Goal: Information Seeking & Learning: Understand process/instructions

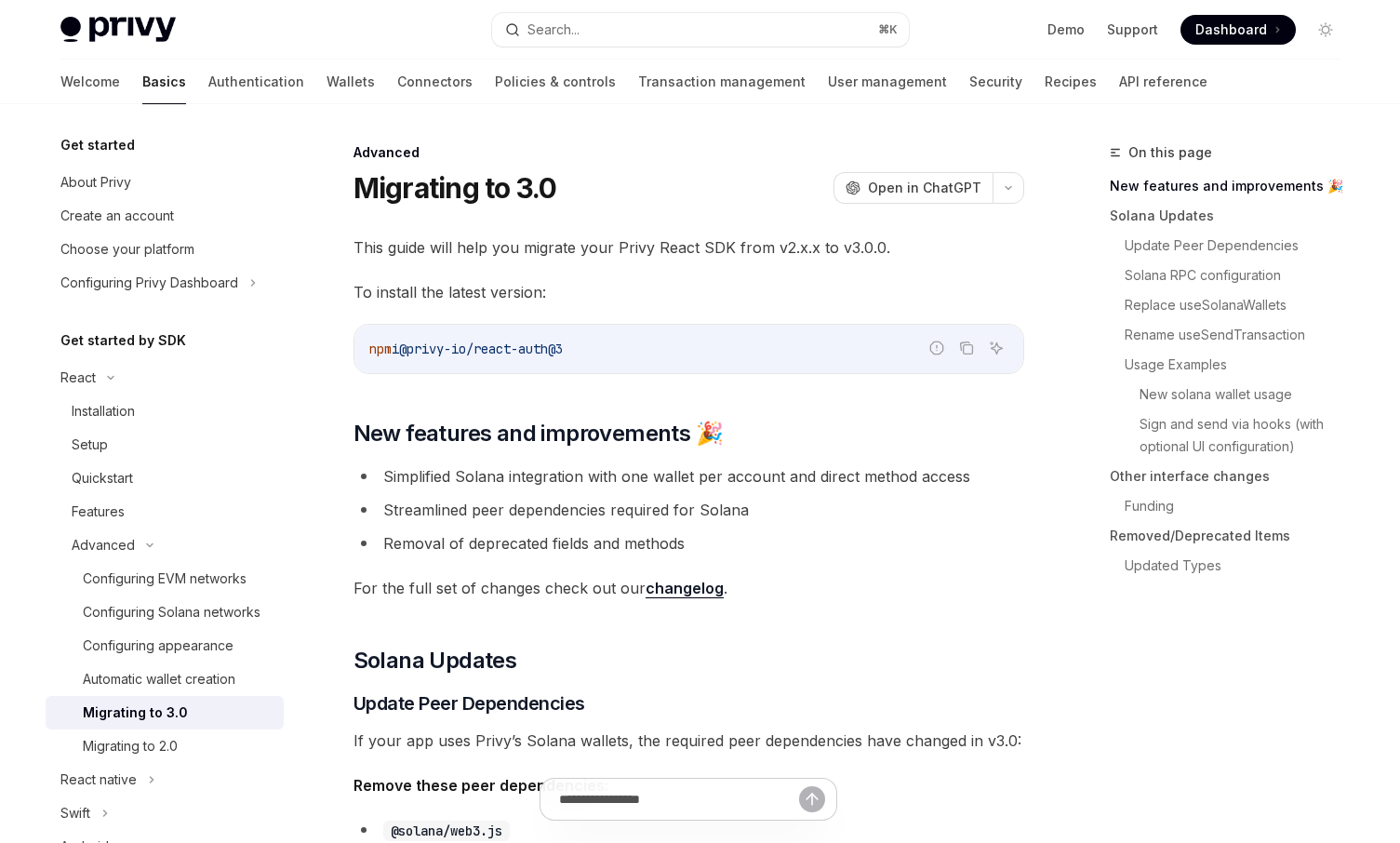
type textarea "*"
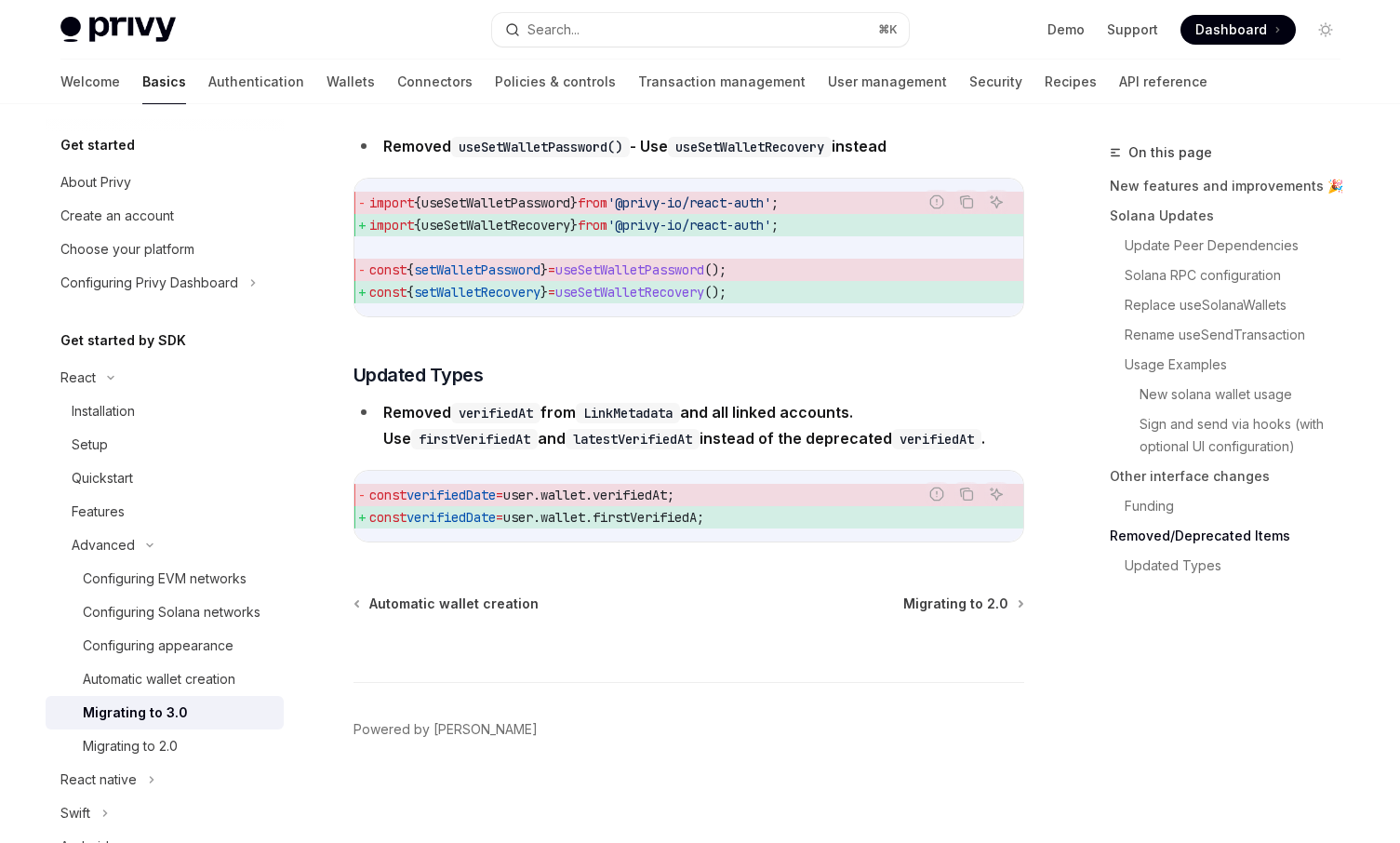
scroll to position [8285, 0]
click at [782, 19] on button "Search... ⌘ K" at bounding box center [700, 30] width 416 height 34
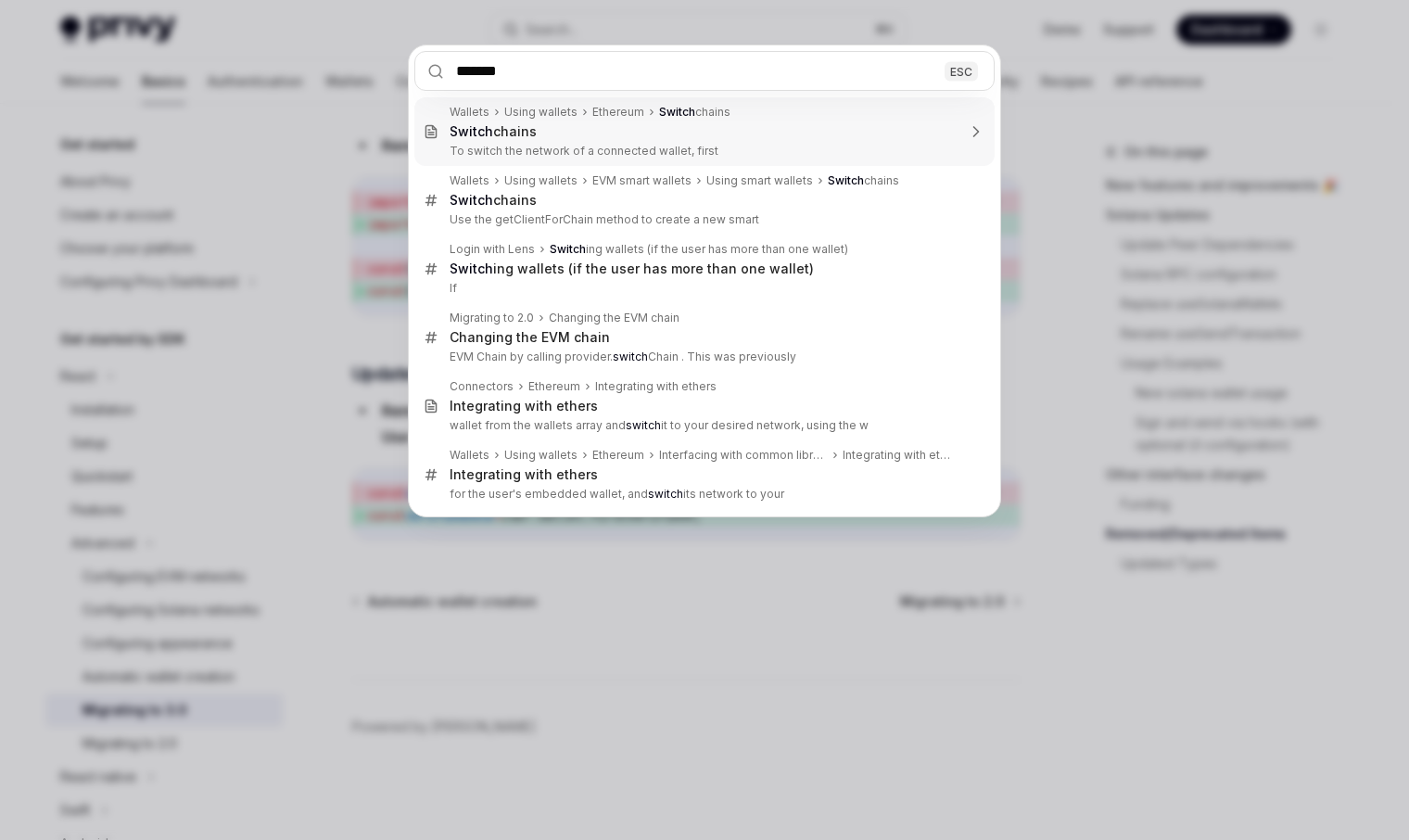
type input "********"
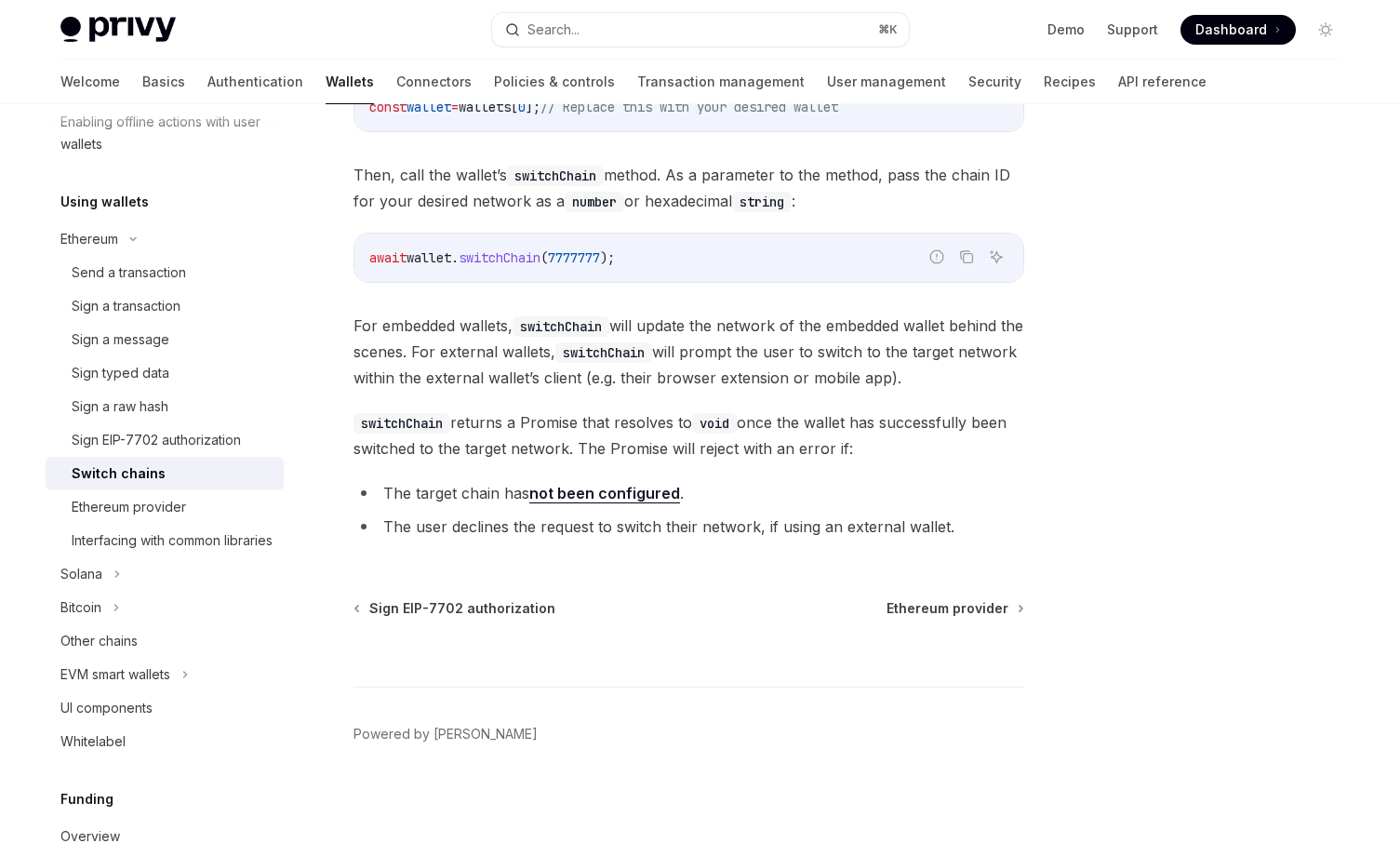
scroll to position [318, 0]
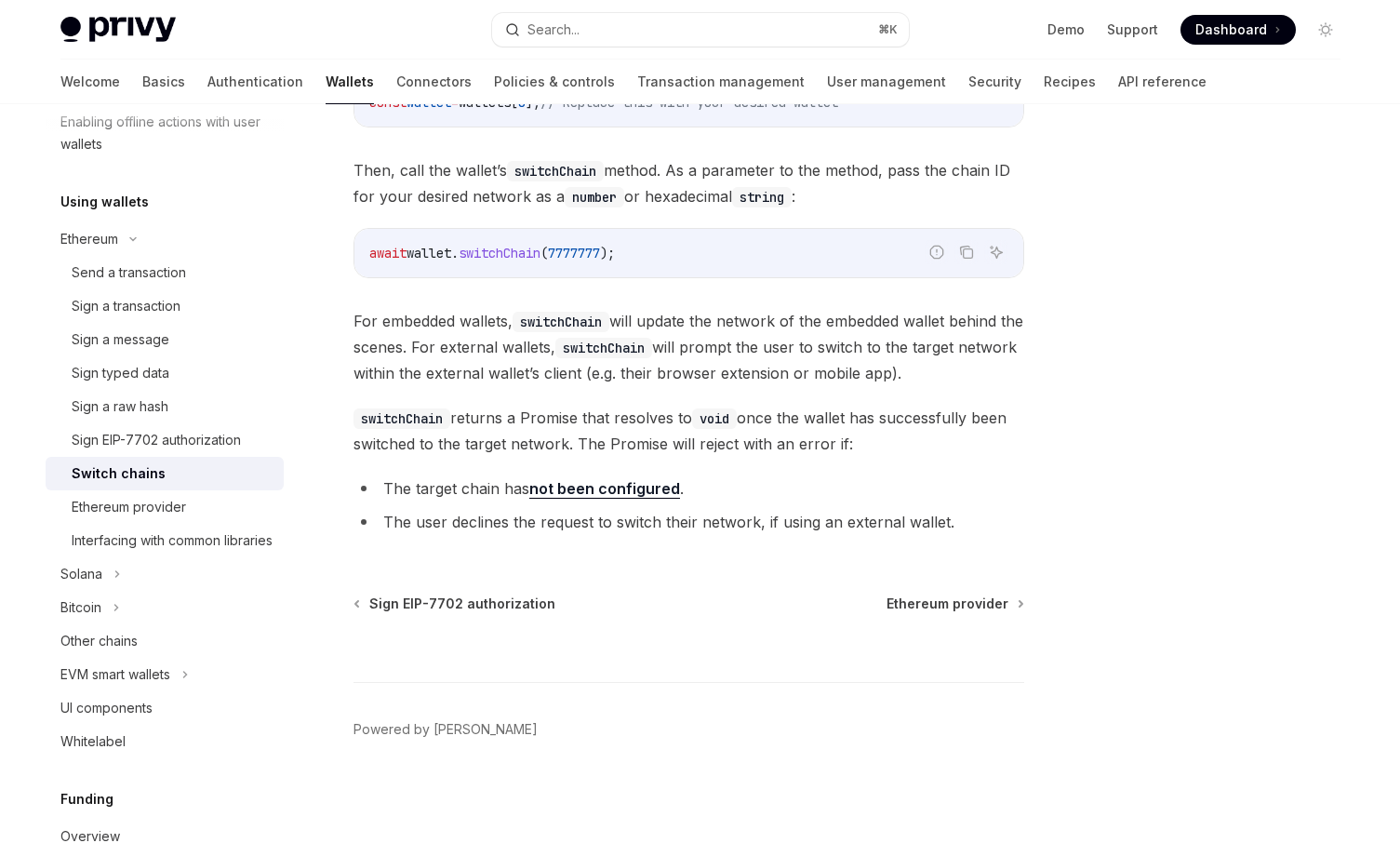
click at [1198, 287] on div at bounding box center [1215, 492] width 283 height 701
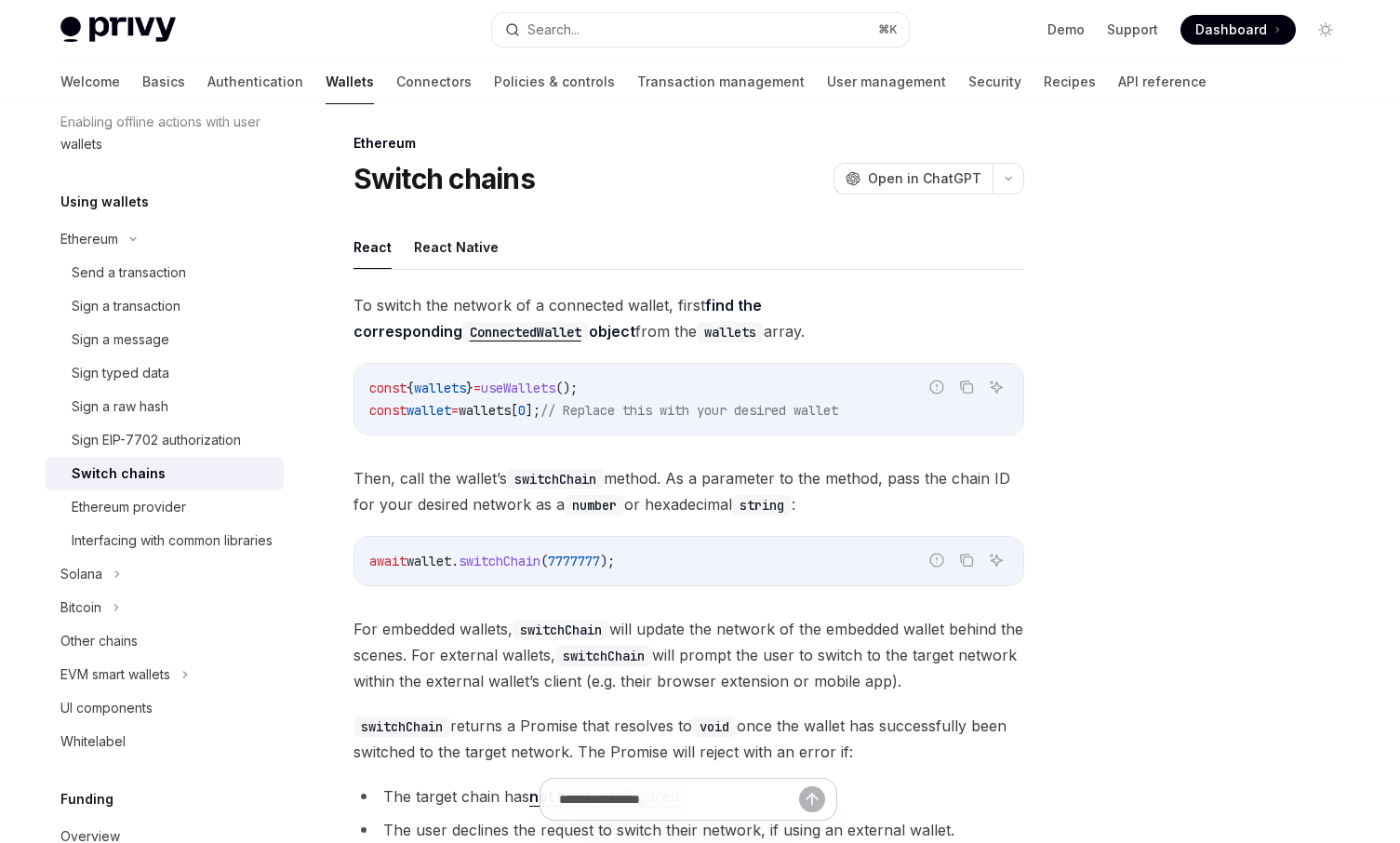
scroll to position [0, 0]
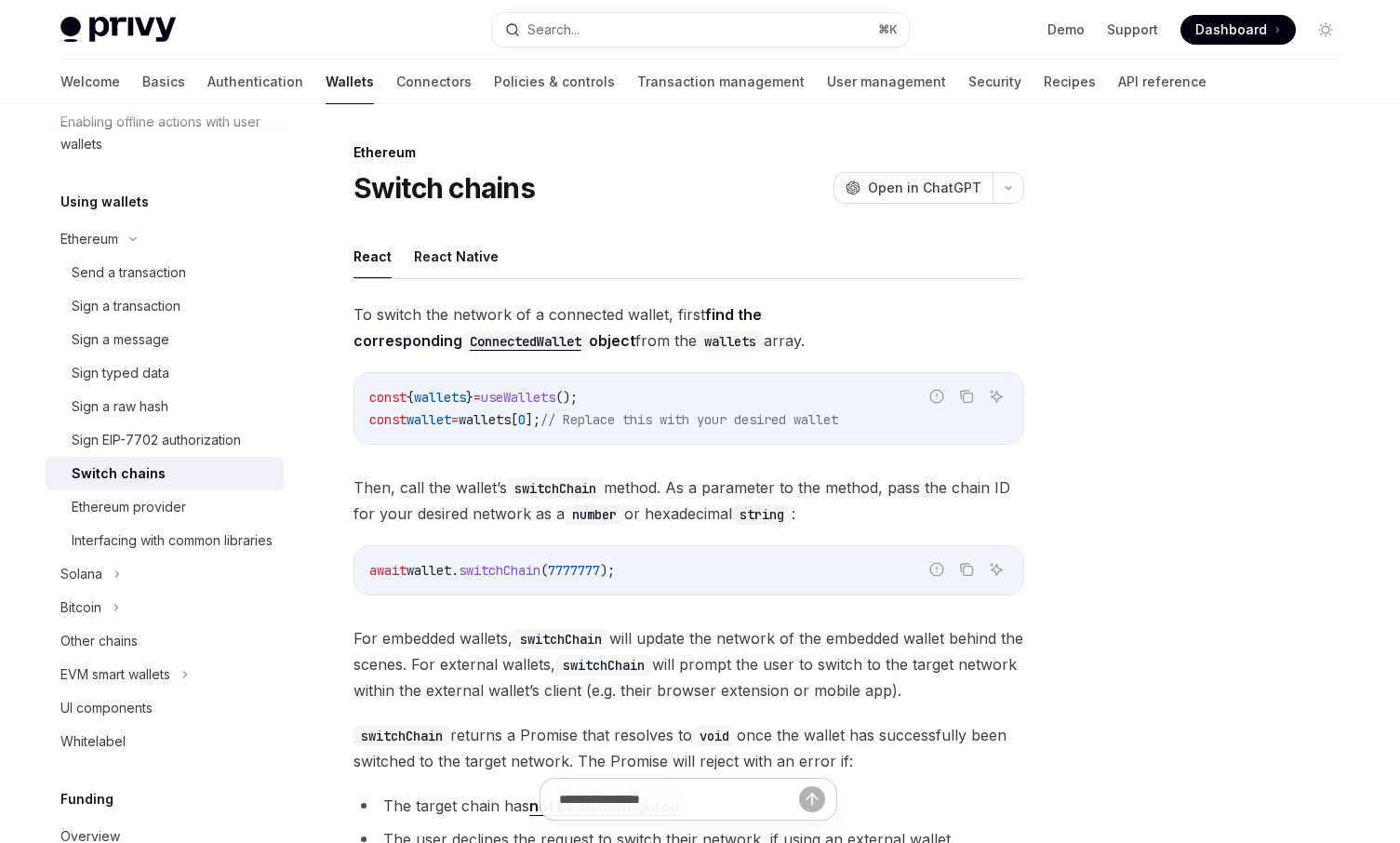
click at [762, 307] on link "find the corresponding ConnectedWallet object" at bounding box center [558, 328] width 408 height 45
type textarea "*"
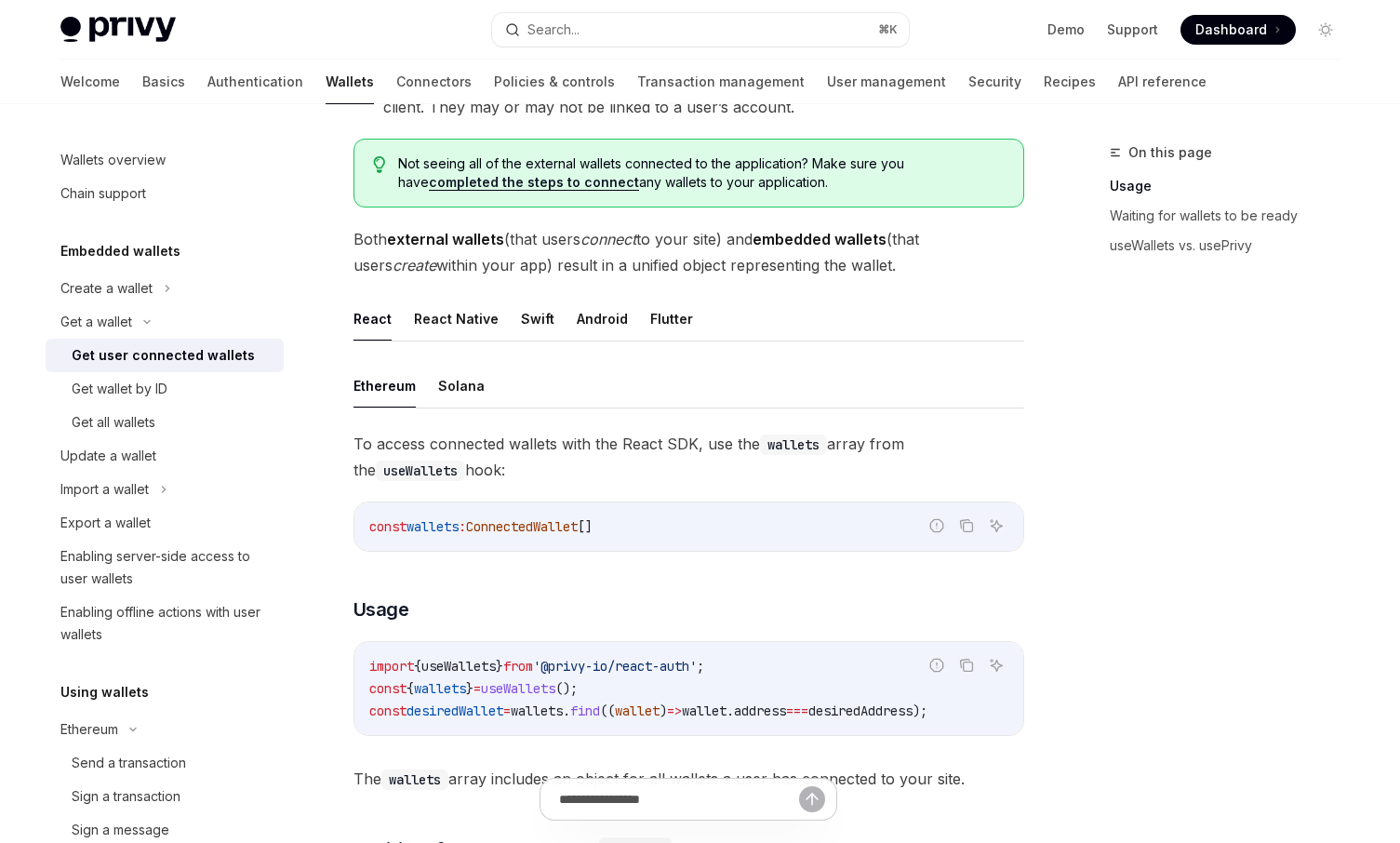
scroll to position [604, 0]
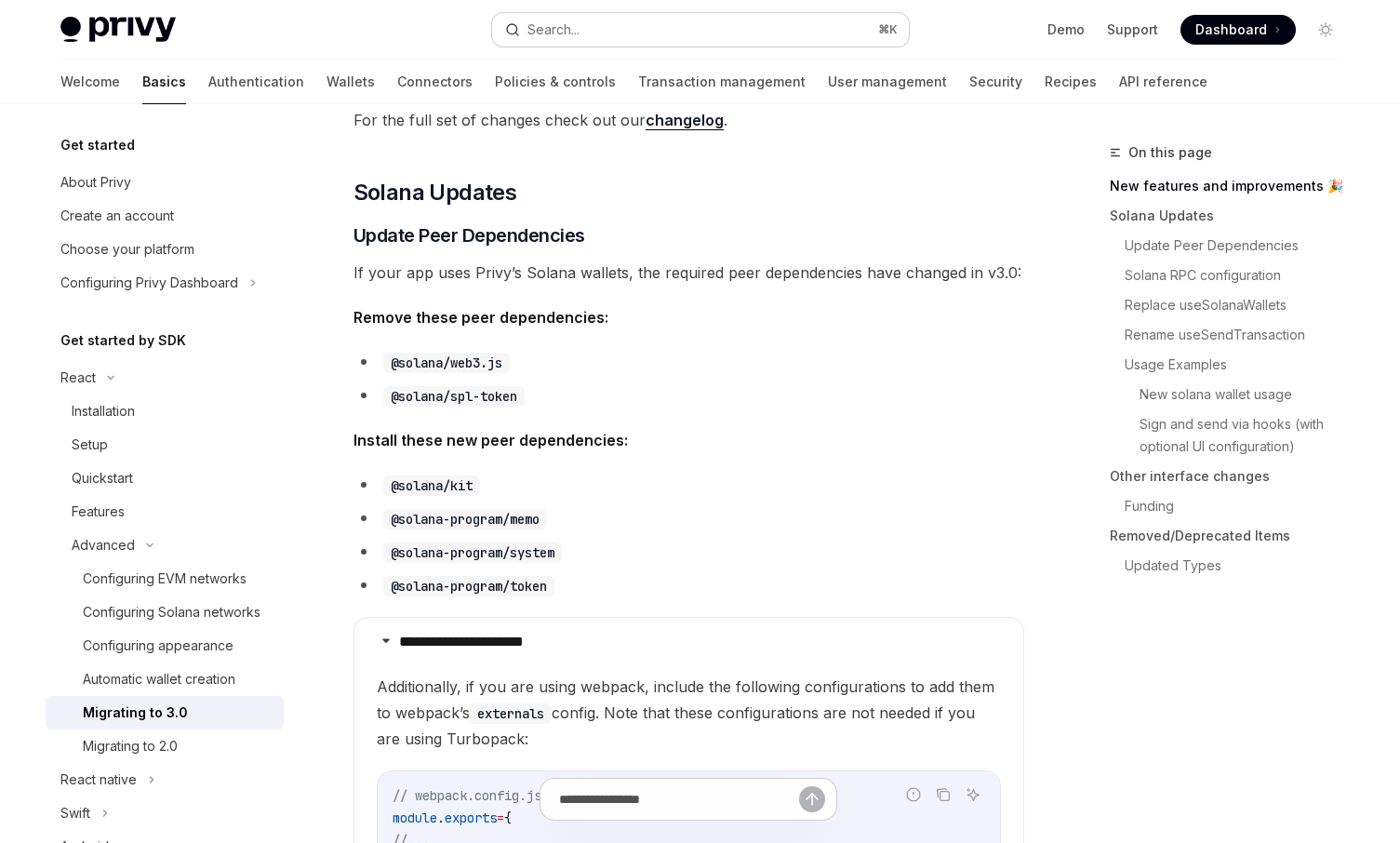
scroll to position [483, 0]
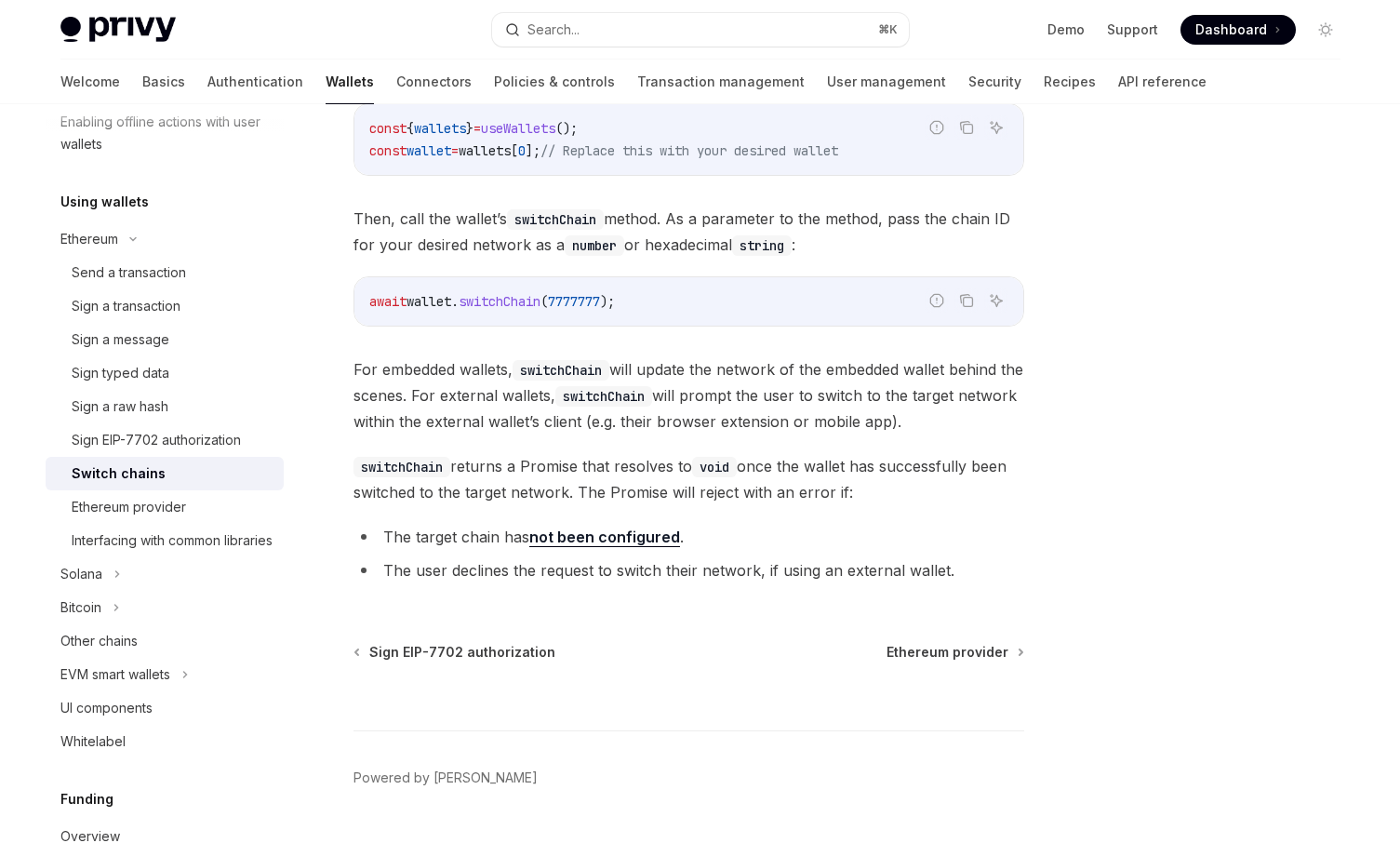
scroll to position [267, 0]
click at [646, 308] on code "await wallet . switchChain ( 7777777 );" at bounding box center [689, 304] width 639 height 22
